Goal: Obtain resource: Obtain resource

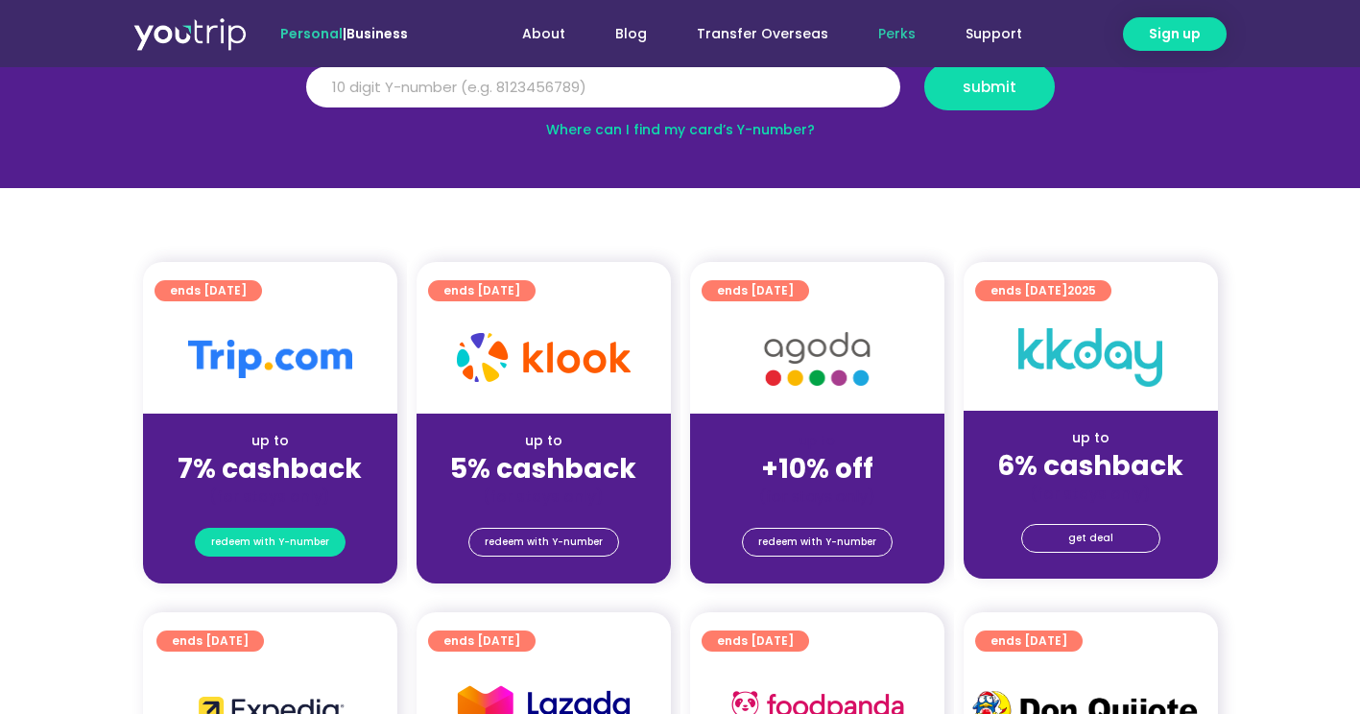
click at [253, 536] on span "redeem with Y-number" at bounding box center [270, 542] width 118 height 27
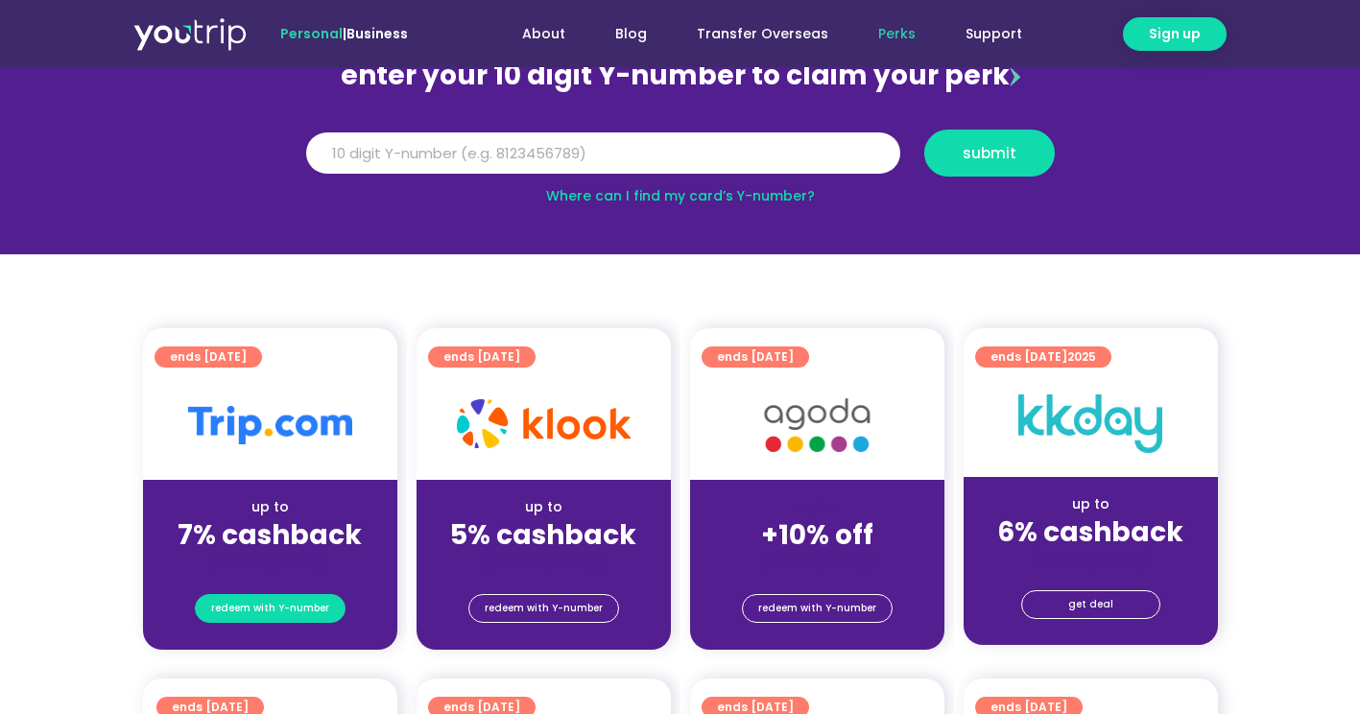
scroll to position [211, 0]
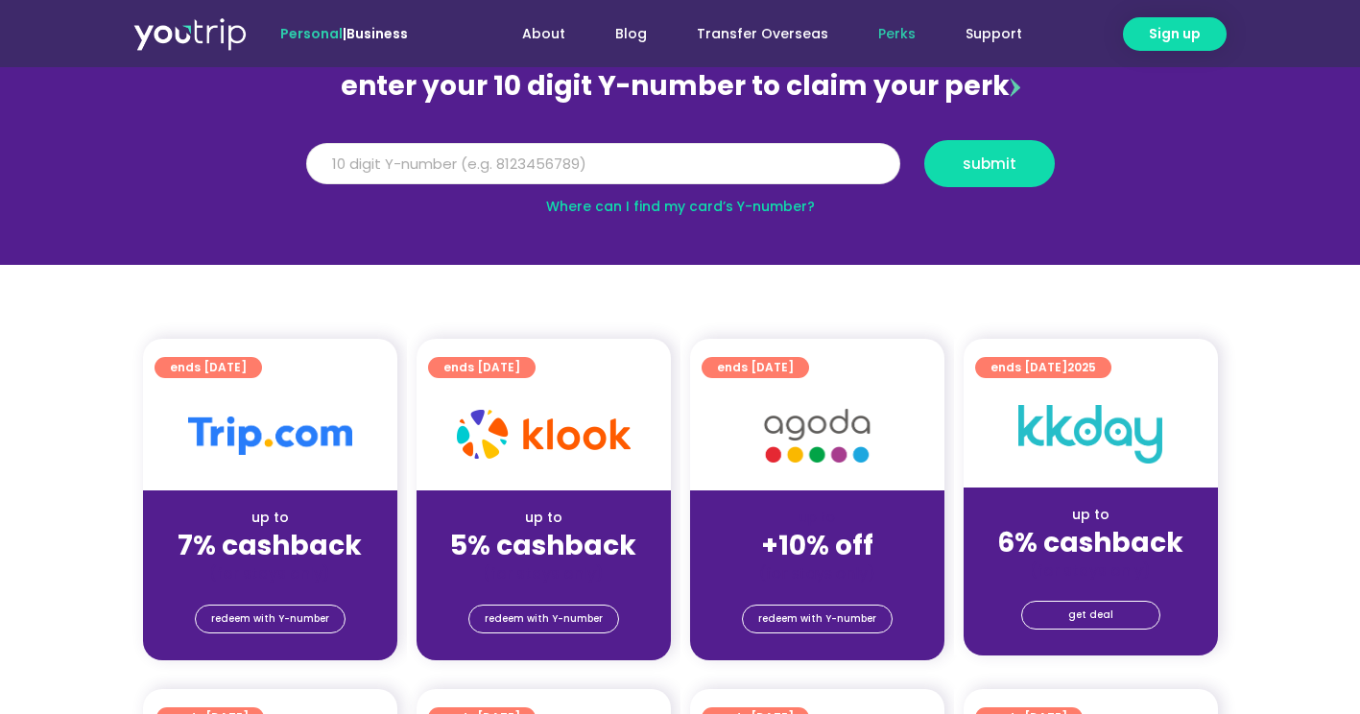
click at [557, 162] on input "Y Number" at bounding box center [603, 164] width 594 height 42
type input "8134304405"
click at [1008, 151] on button "submit" at bounding box center [989, 163] width 131 height 47
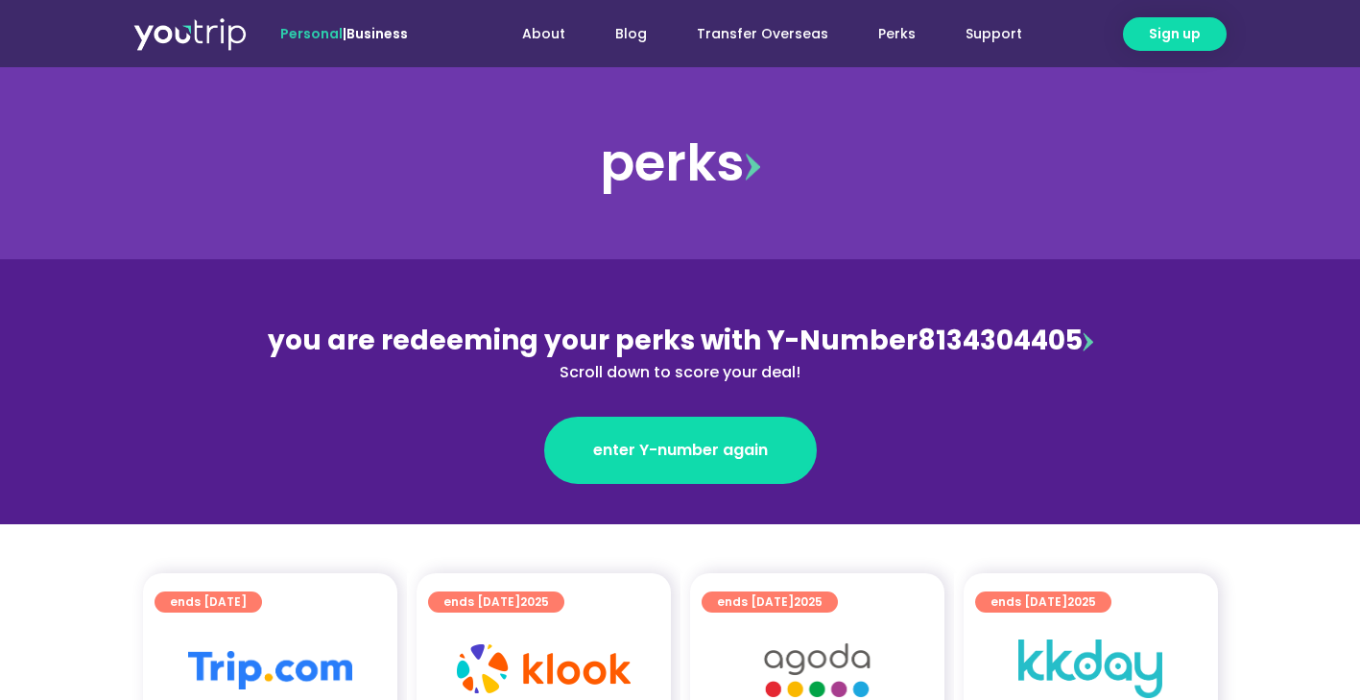
scroll to position [288, 0]
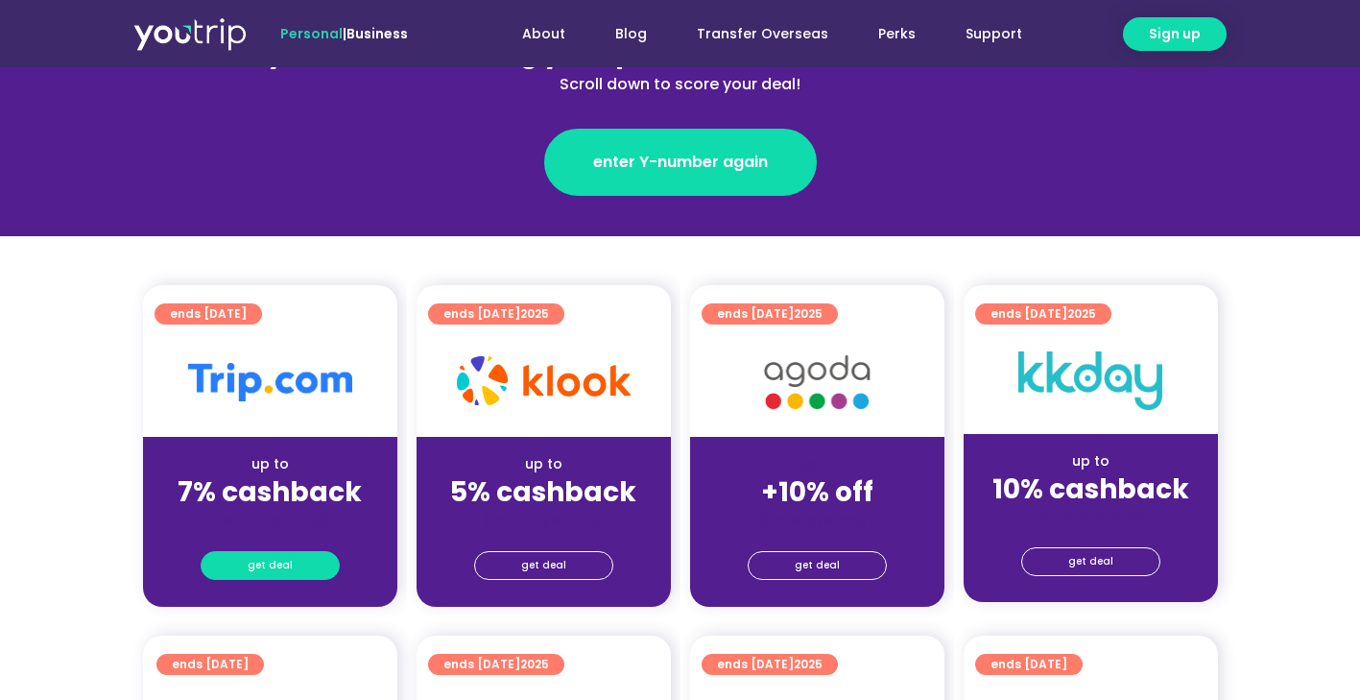
click at [293, 565] on link "get deal" at bounding box center [270, 565] width 139 height 29
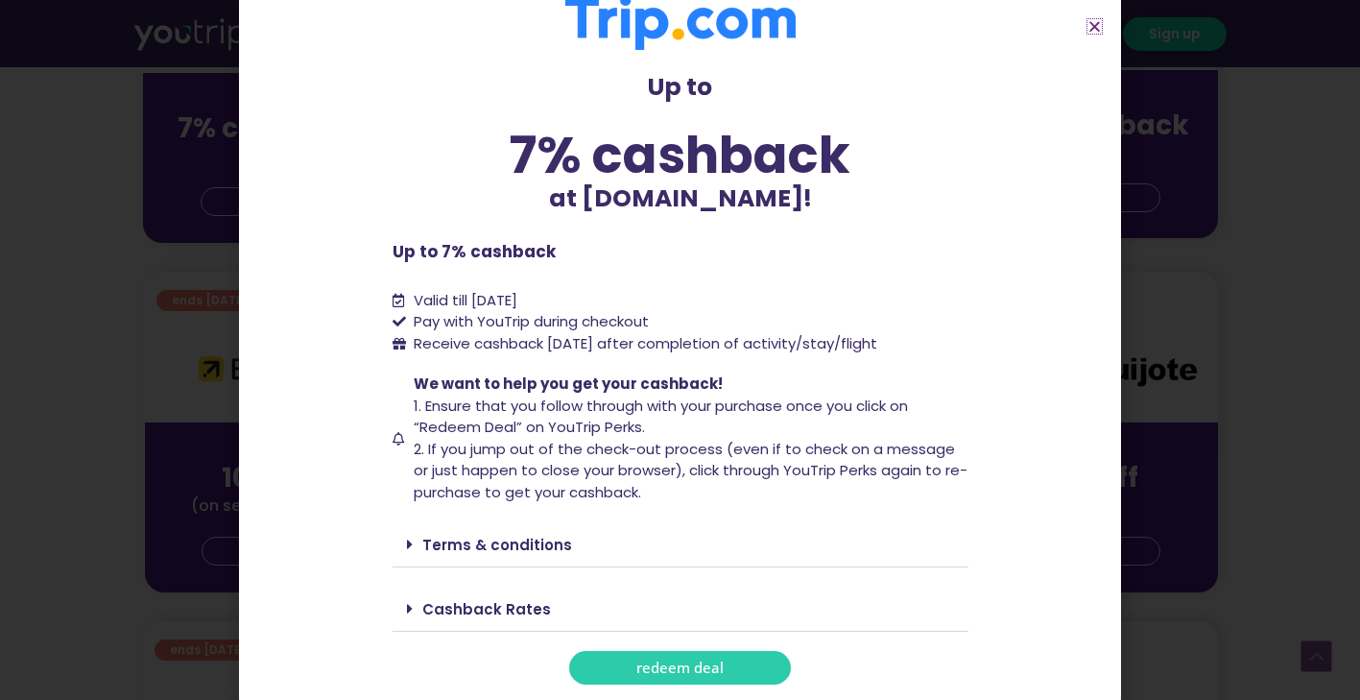
scroll to position [768, 0]
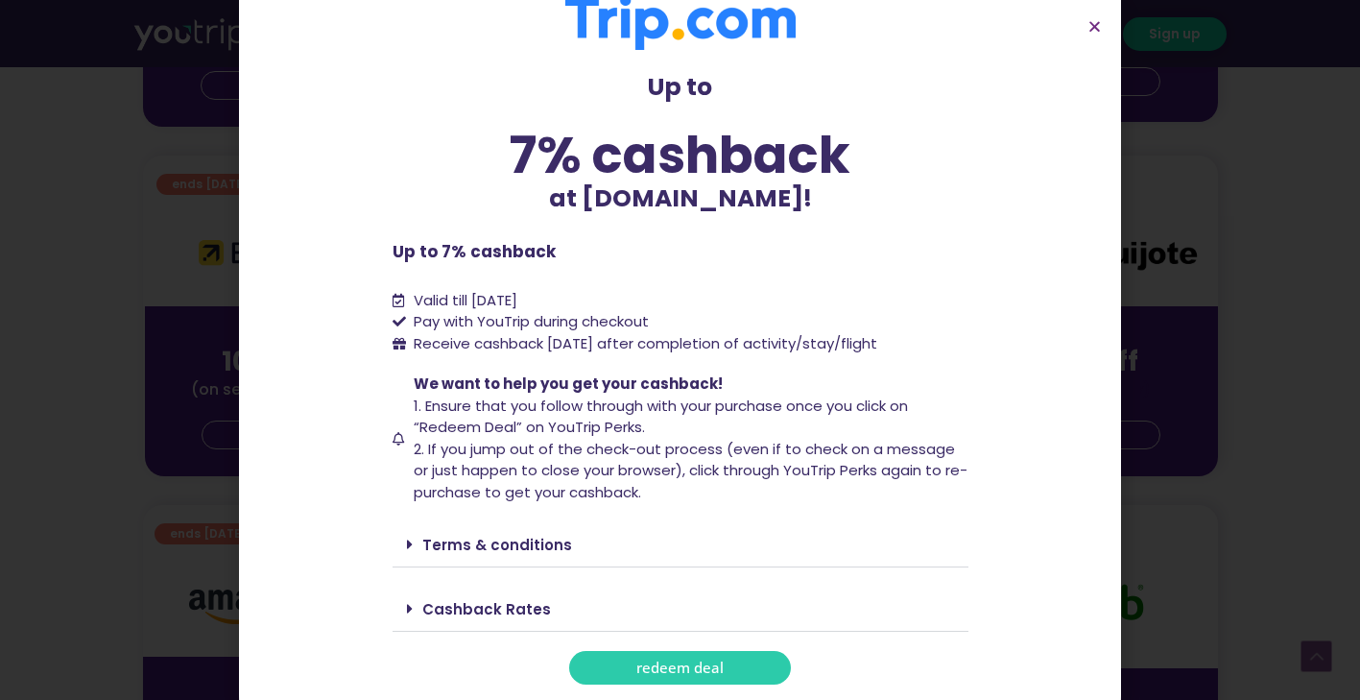
click at [672, 674] on span "redeem deal" at bounding box center [679, 667] width 87 height 14
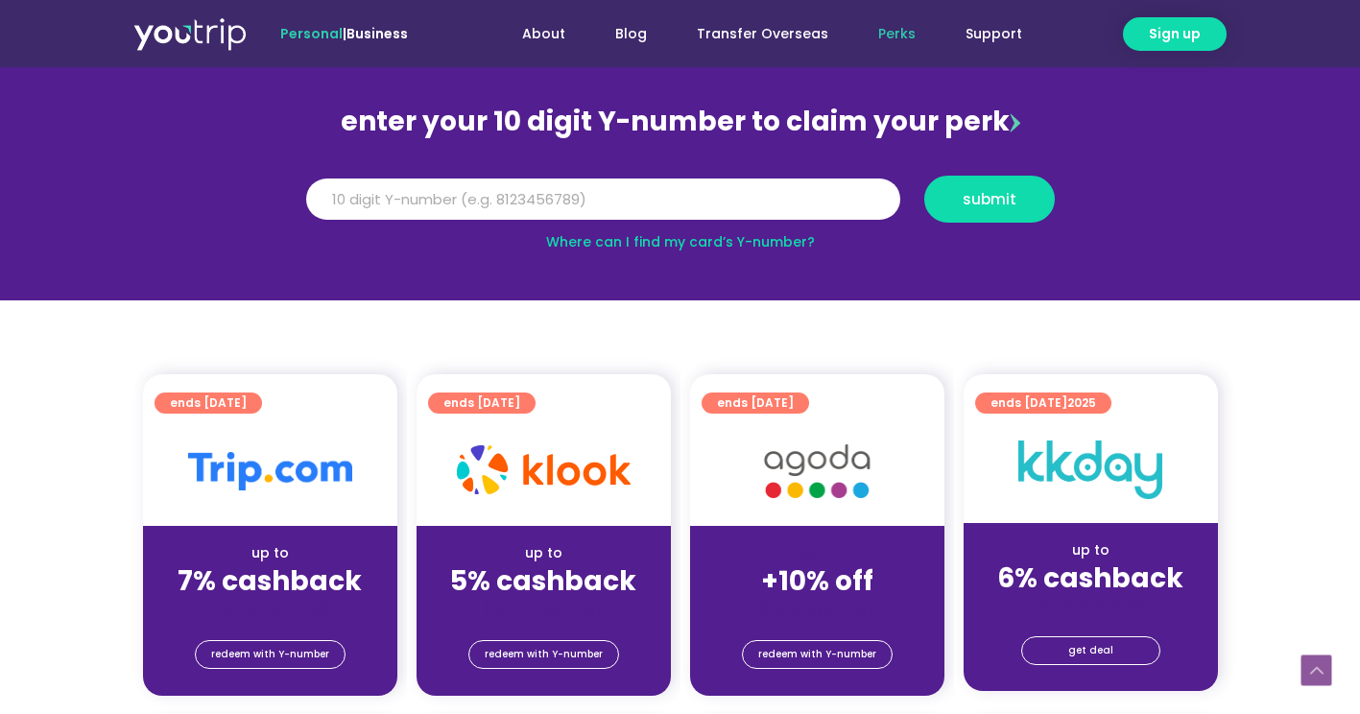
scroll to position [384, 0]
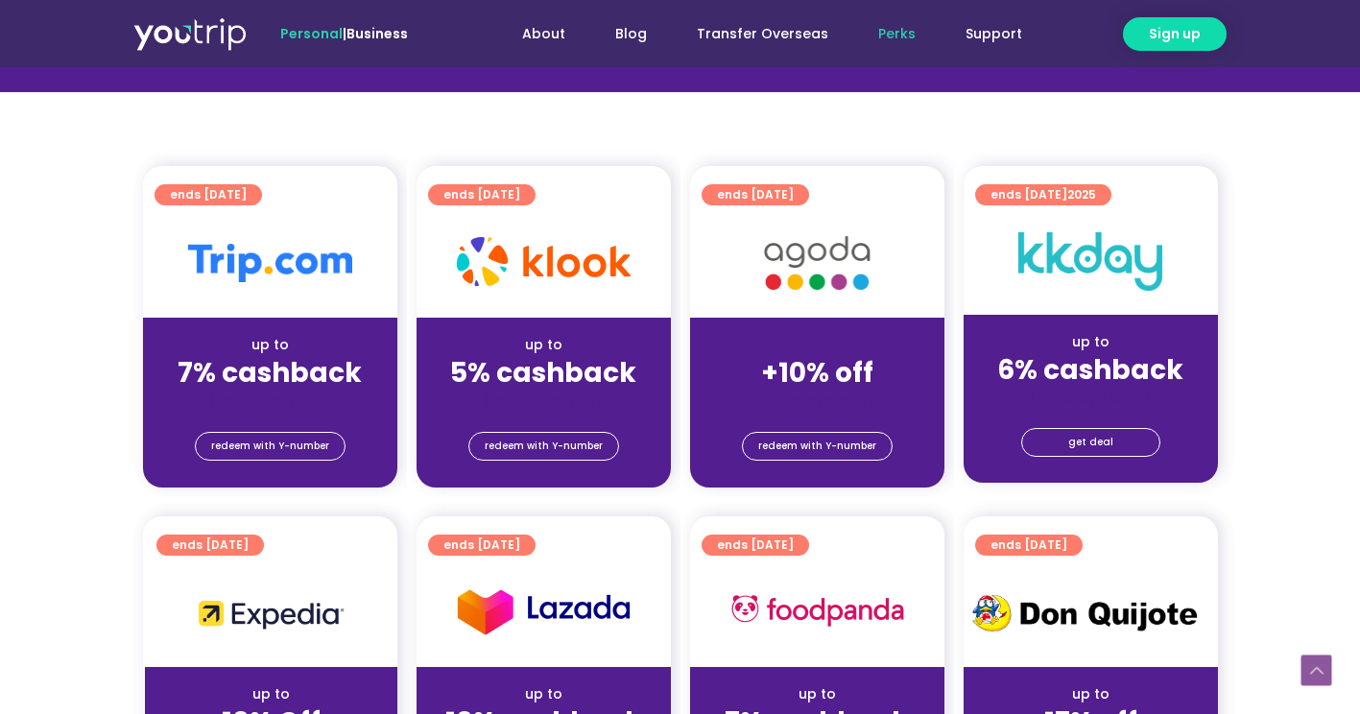
click at [280, 254] on img at bounding box center [270, 263] width 164 height 38
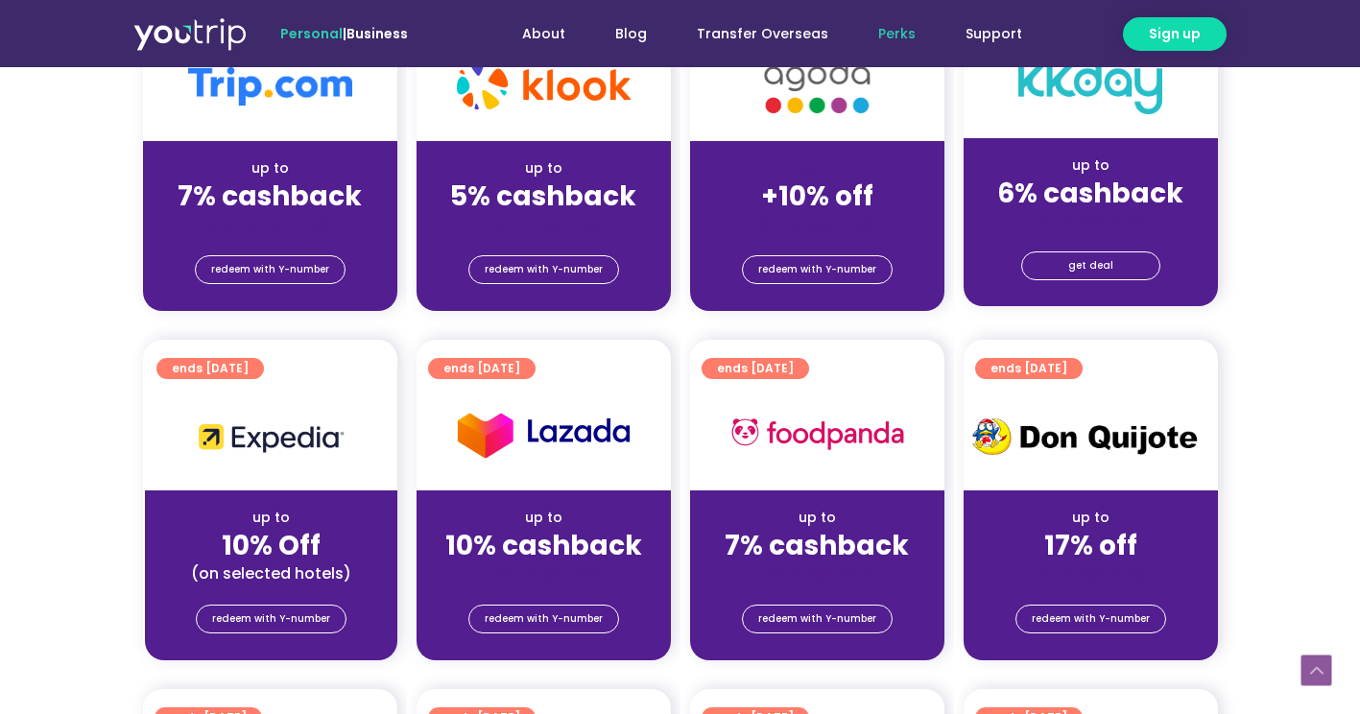
scroll to position [672, 0]
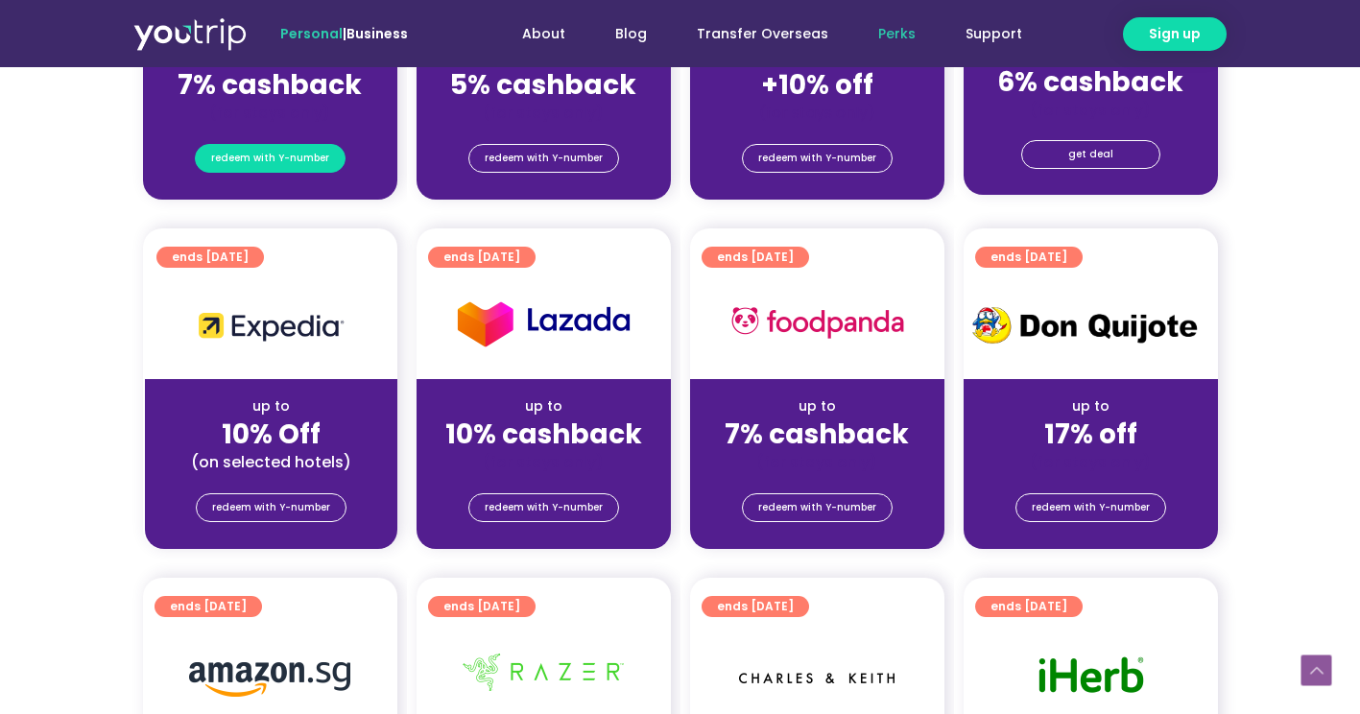
click at [299, 161] on span "redeem with Y-number" at bounding box center [270, 158] width 118 height 27
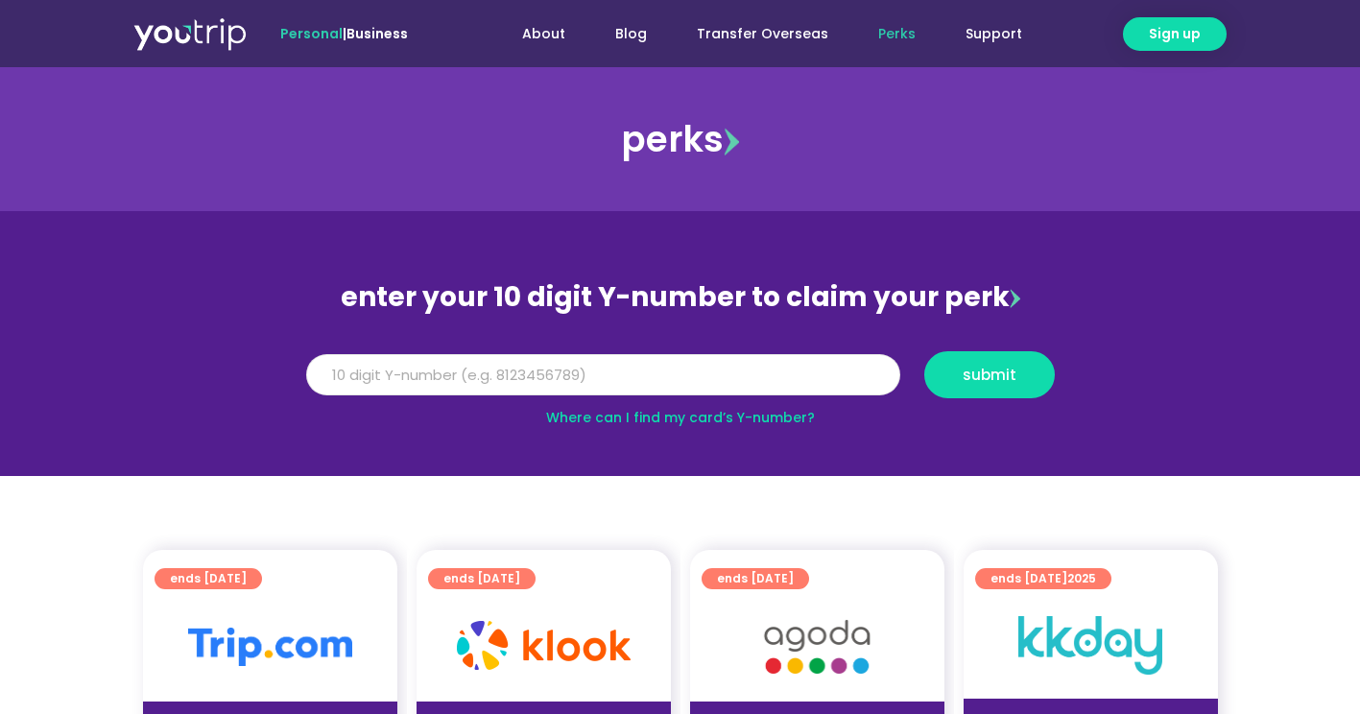
click at [559, 380] on input "Y Number" at bounding box center [603, 375] width 594 height 42
